Goal: Task Accomplishment & Management: Manage account settings

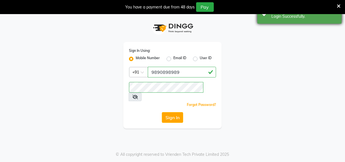
click at [273, 18] on div "Login Successfully." at bounding box center [304, 16] width 66 height 6
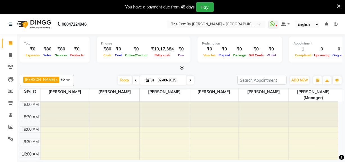
click at [337, 6] on icon at bounding box center [339, 6] width 4 height 5
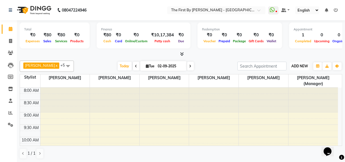
click at [301, 62] on button "ADD NEW Toggle Dropdown" at bounding box center [299, 66] width 19 height 8
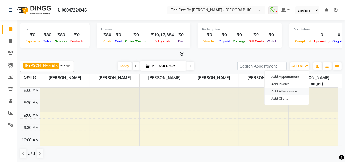
click at [305, 88] on link "Add Attendance" at bounding box center [287, 90] width 44 height 7
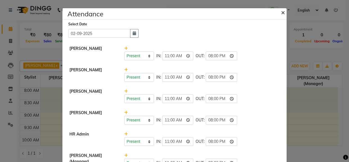
click at [281, 12] on span "×" at bounding box center [283, 12] width 4 height 8
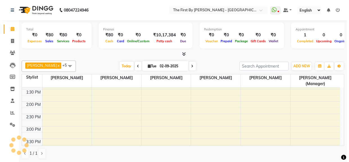
scroll to position [160, 0]
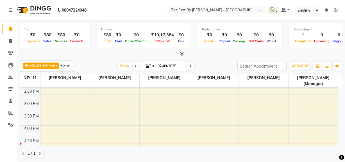
click at [257, 126] on div "8:00 AM 8:30 AM 9:00 AM 9:30 AM 10:00 AM 10:30 AM 11:00 AM 11:30 AM 12:00 PM 12…" at bounding box center [179, 88] width 318 height 321
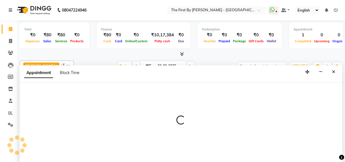
select select "49058"
select select "tentative"
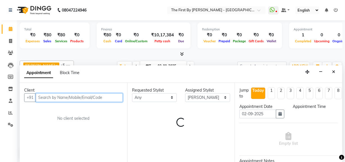
select select "960"
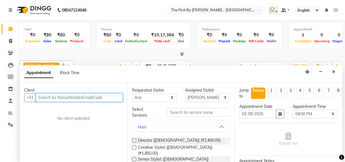
paste input "8378968068"
type input "8378968068"
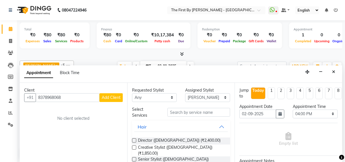
click at [104, 99] on span "Add Client" at bounding box center [111, 97] width 19 height 5
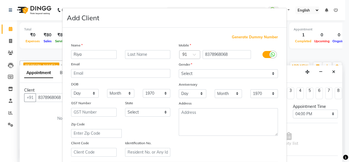
type input "Riya"
click at [136, 54] on input "text" at bounding box center [148, 54] width 46 height 9
type input "Magar"
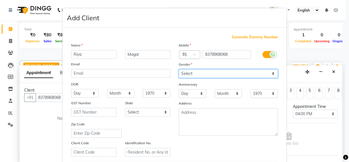
click at [199, 71] on select "Select [DEMOGRAPHIC_DATA] [DEMOGRAPHIC_DATA] Other Prefer Not To Say" at bounding box center [228, 73] width 99 height 9
select select "[DEMOGRAPHIC_DATA]"
click at [179, 69] on select "Select [DEMOGRAPHIC_DATA] [DEMOGRAPHIC_DATA] Other Prefer Not To Say" at bounding box center [228, 73] width 99 height 9
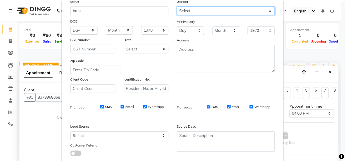
scroll to position [99, 0]
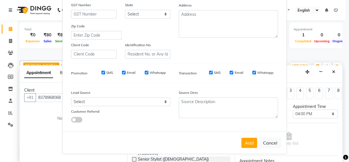
click at [247, 143] on button "Add" at bounding box center [249, 142] width 16 height 10
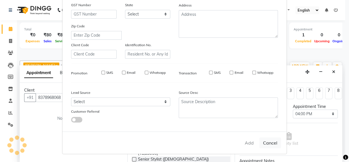
type input "83******68"
select select
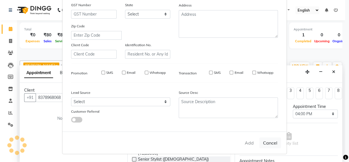
select select
checkbox input "false"
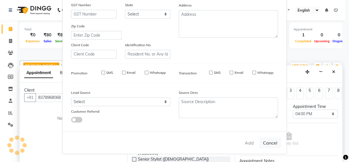
checkbox input "false"
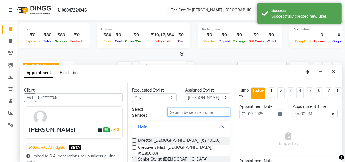
click at [186, 112] on input "text" at bounding box center [198, 112] width 63 height 9
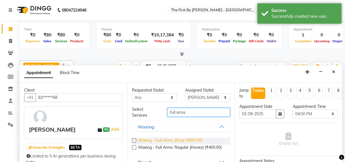
type input "full arms"
click at [184, 140] on span "Waxing - Full Arms: (Rica) (₹600.00)" at bounding box center [170, 140] width 65 height 7
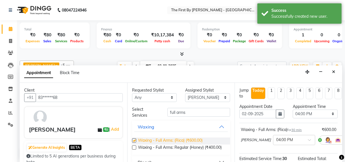
checkbox input "false"
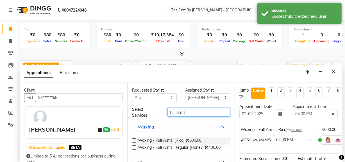
click at [195, 111] on input "full arms" at bounding box center [198, 112] width 63 height 9
type input "f"
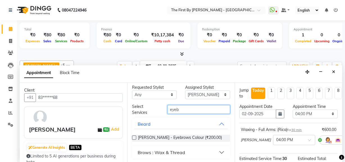
type input "eyeb"
drag, startPoint x: 214, startPoint y: 147, endPoint x: 212, endPoint y: 149, distance: 3.2
click at [214, 147] on button "Brows : Wax & Thread" at bounding box center [181, 152] width 94 height 10
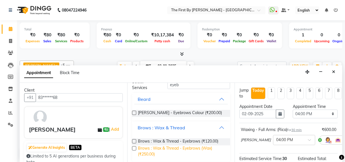
scroll to position [29, 0]
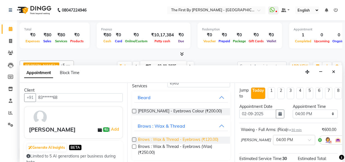
click at [211, 140] on span "Brows : Wax & Thread - Eyebrows (₹120.00)" at bounding box center [178, 139] width 80 height 7
checkbox input "false"
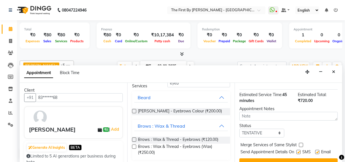
scroll to position [115, 0]
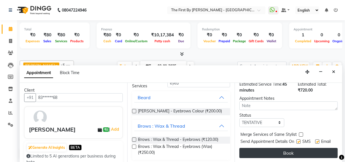
click at [255, 151] on button "Book" at bounding box center [288, 152] width 98 height 10
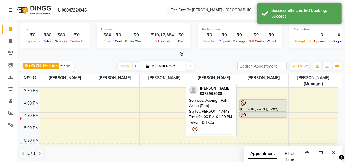
scroll to position [185, 0]
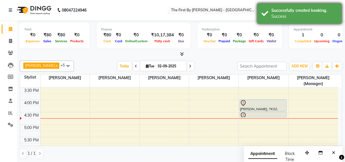
click at [291, 17] on div "Success" at bounding box center [304, 16] width 66 height 6
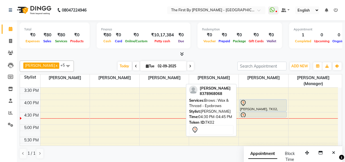
click at [278, 114] on div at bounding box center [263, 115] width 46 height 7
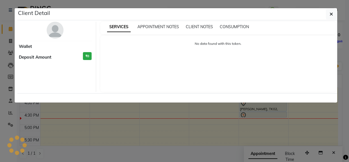
select select "7"
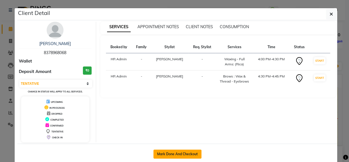
click at [190, 156] on button "Mark Done And Checkout" at bounding box center [177, 153] width 48 height 9
select select "service"
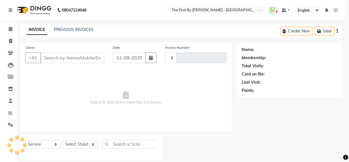
type input "0525"
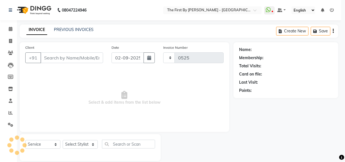
select select "6407"
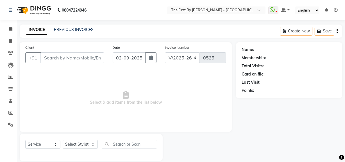
type input "83******68"
select select "49058"
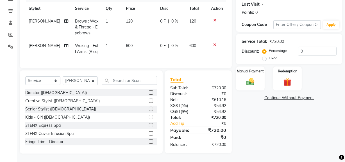
scroll to position [81, 0]
click at [242, 82] on div "Manual Payment" at bounding box center [250, 78] width 30 height 25
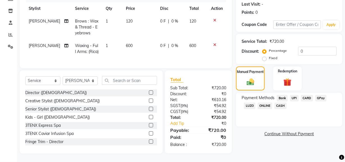
scroll to position [56, 0]
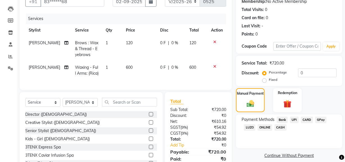
click at [280, 128] on span "CASH" at bounding box center [280, 127] width 12 height 6
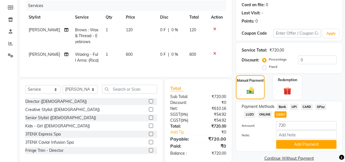
scroll to position [81, 0]
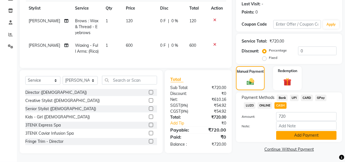
click at [304, 133] on button "Add Payment" at bounding box center [306, 135] width 60 height 9
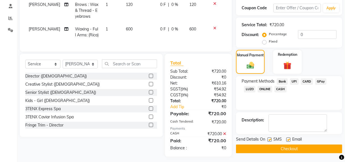
scroll to position [101, 0]
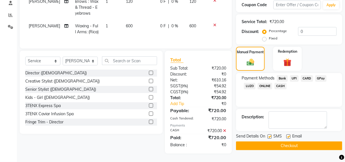
click at [298, 141] on button "Checkout" at bounding box center [289, 145] width 106 height 9
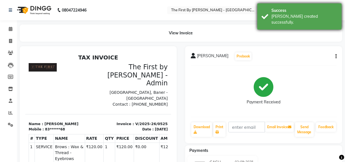
click at [314, 8] on div "Success" at bounding box center [304, 11] width 66 height 6
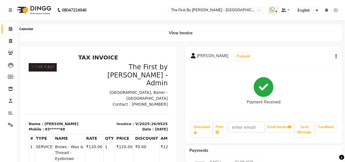
click at [14, 31] on span at bounding box center [11, 29] width 10 height 6
